Goal: Navigation & Orientation: Find specific page/section

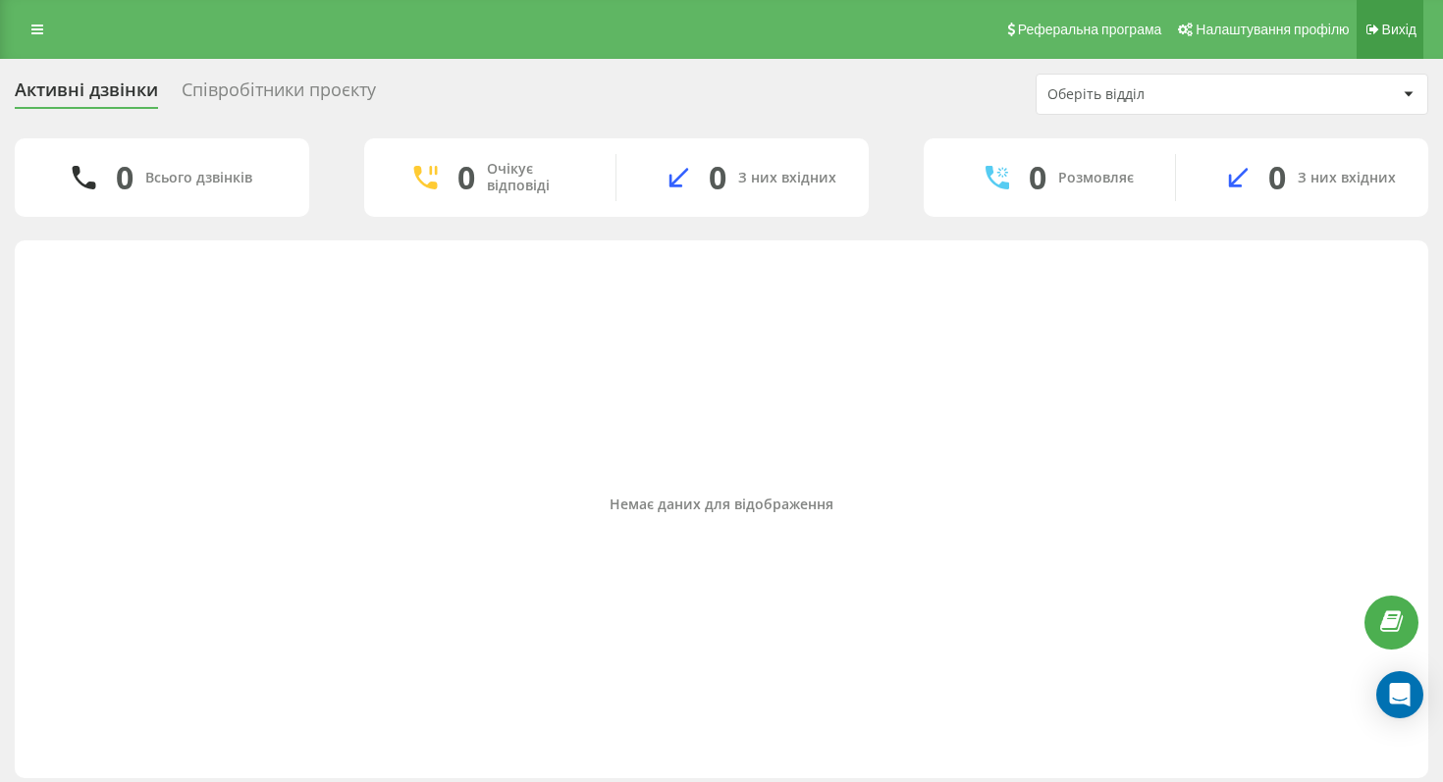
click at [1364, 1] on link "Вихід" at bounding box center [1389, 29] width 67 height 59
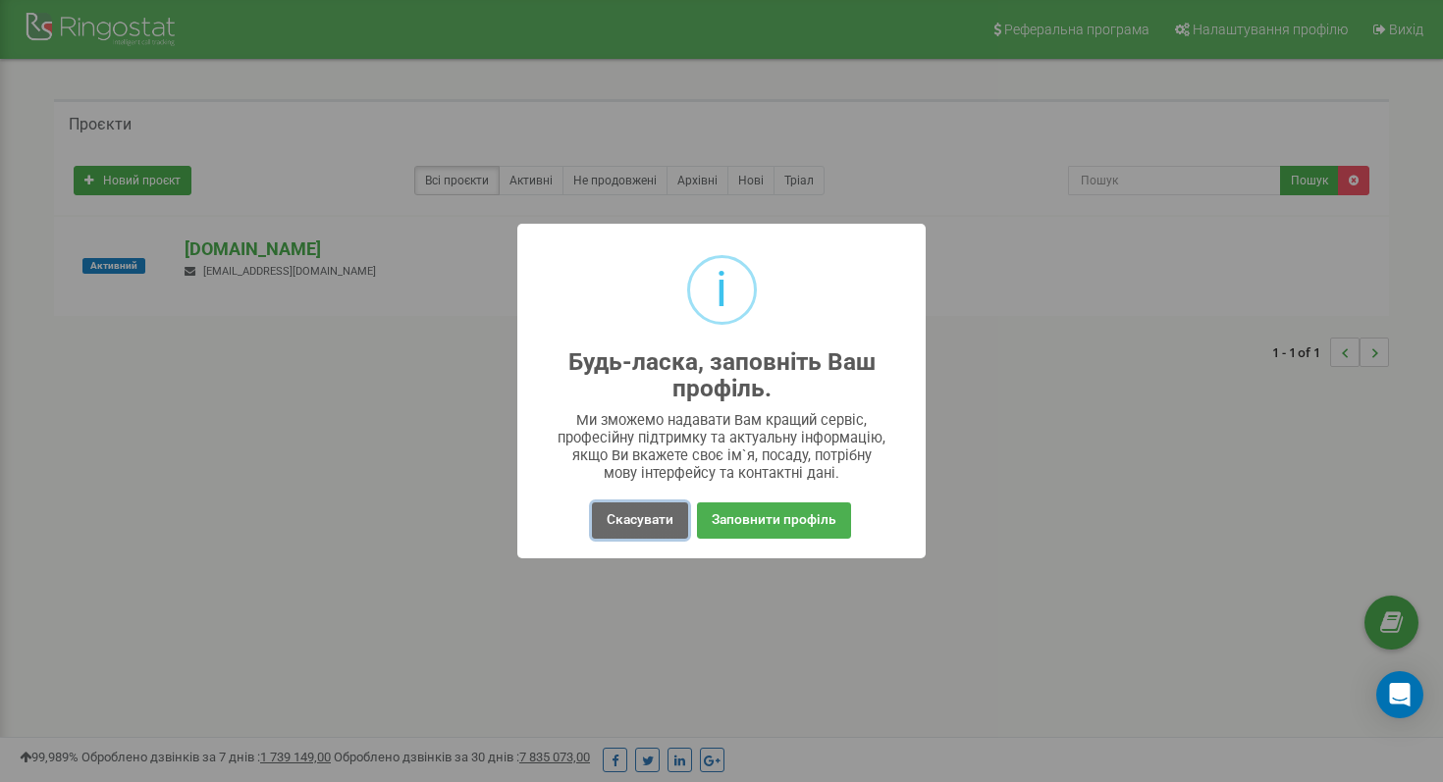
click at [624, 505] on button "Скасувати" at bounding box center [640, 521] width 96 height 36
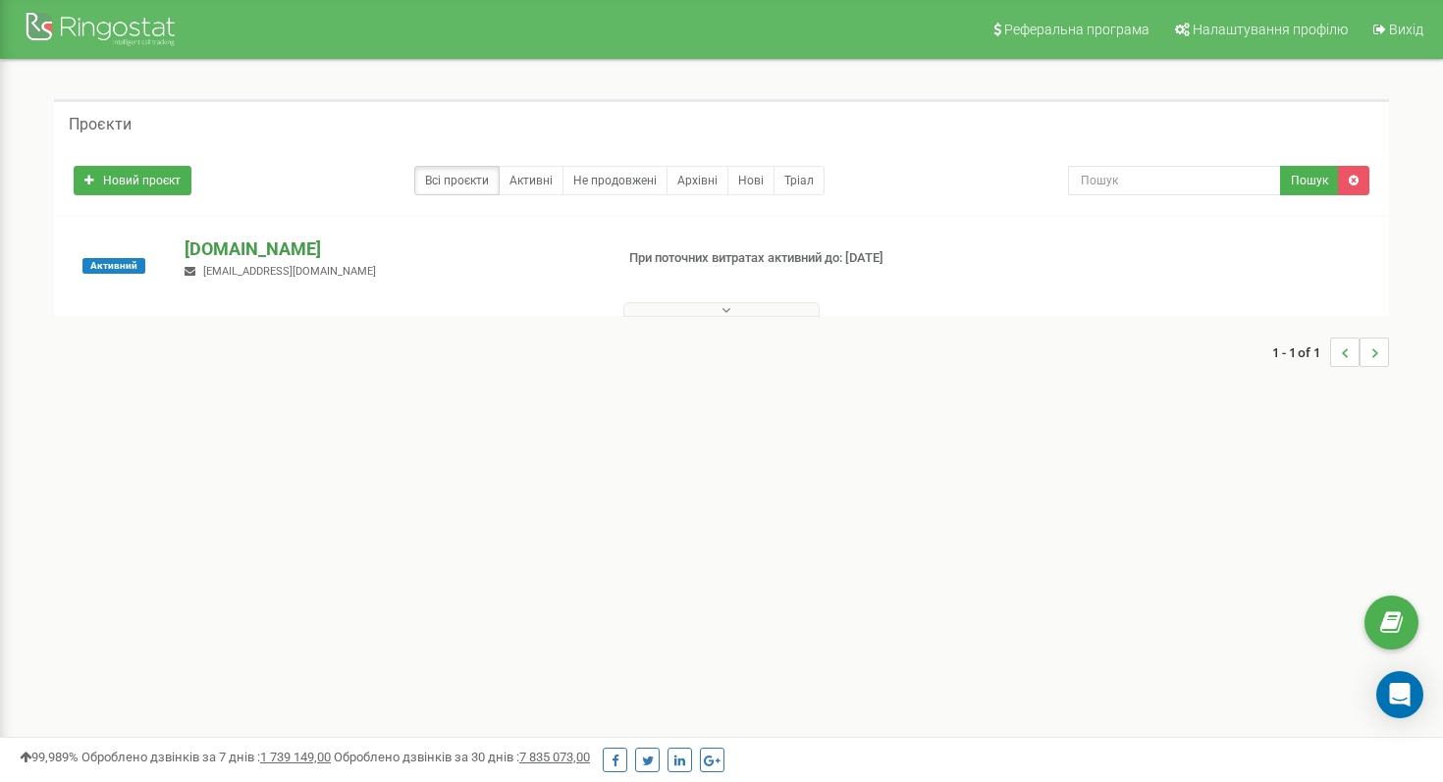
click at [267, 243] on p "[DOMAIN_NAME]" at bounding box center [391, 250] width 412 height 26
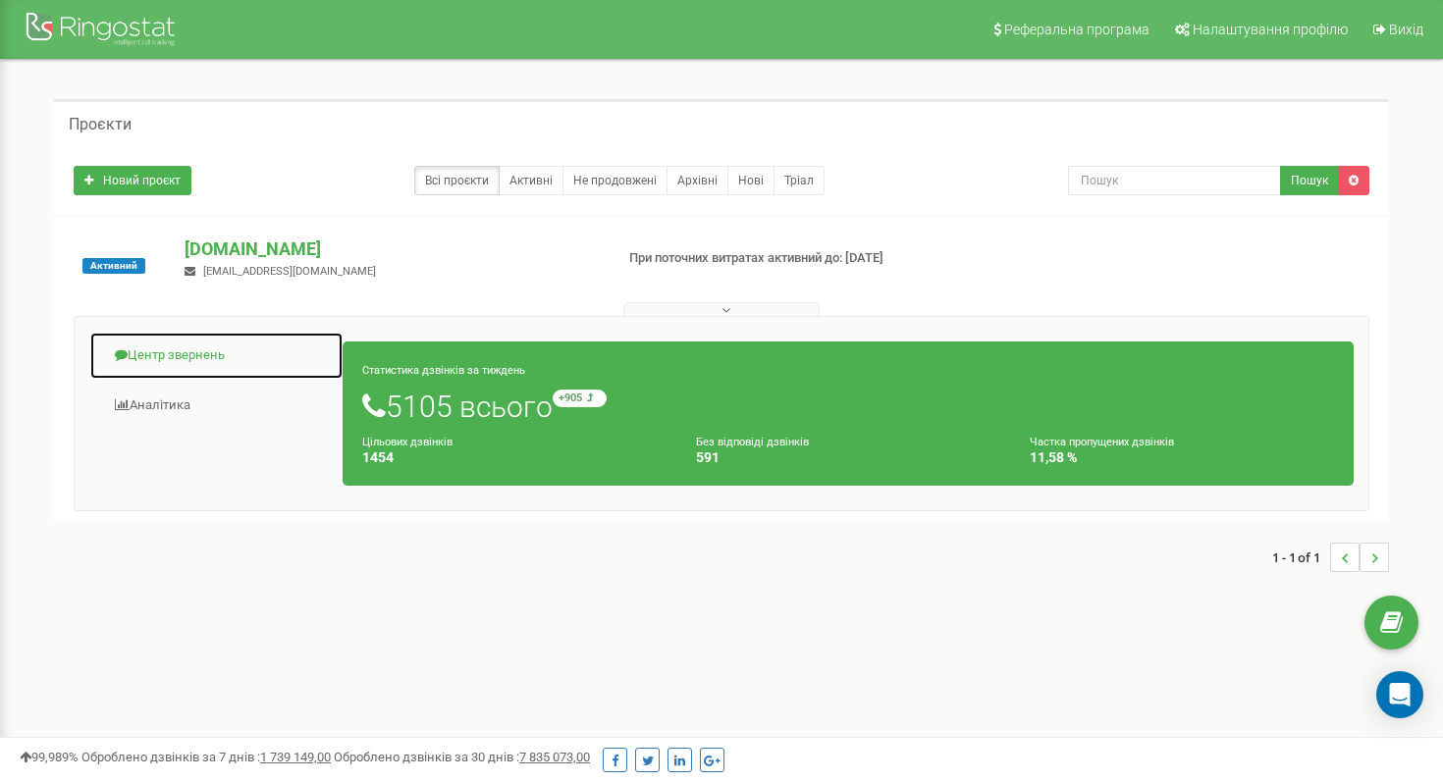
click at [160, 363] on link "Центр звернень" at bounding box center [216, 356] width 254 height 48
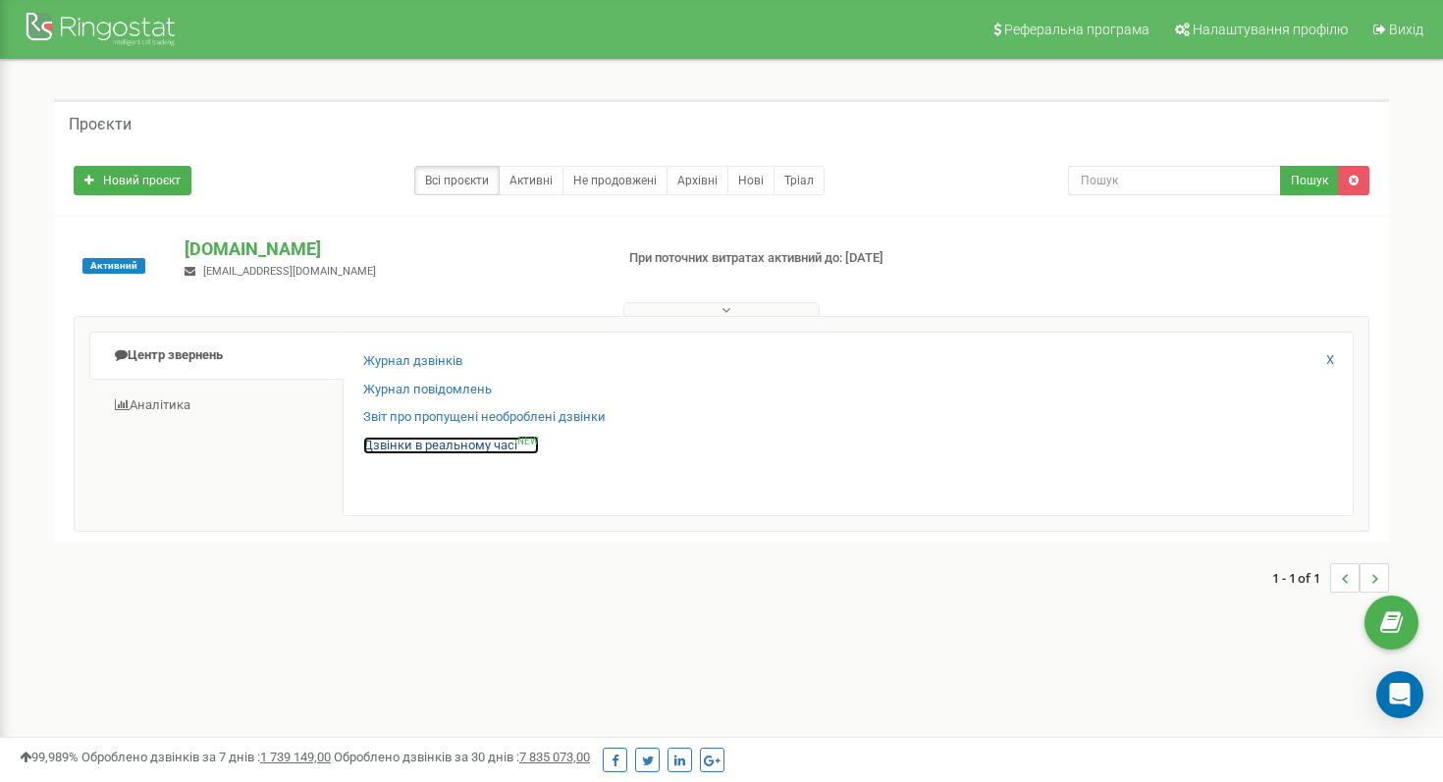
click at [450, 446] on link "Дзвінки в реальному часі NEW" at bounding box center [451, 446] width 176 height 19
